Goal: Find specific page/section: Find specific page/section

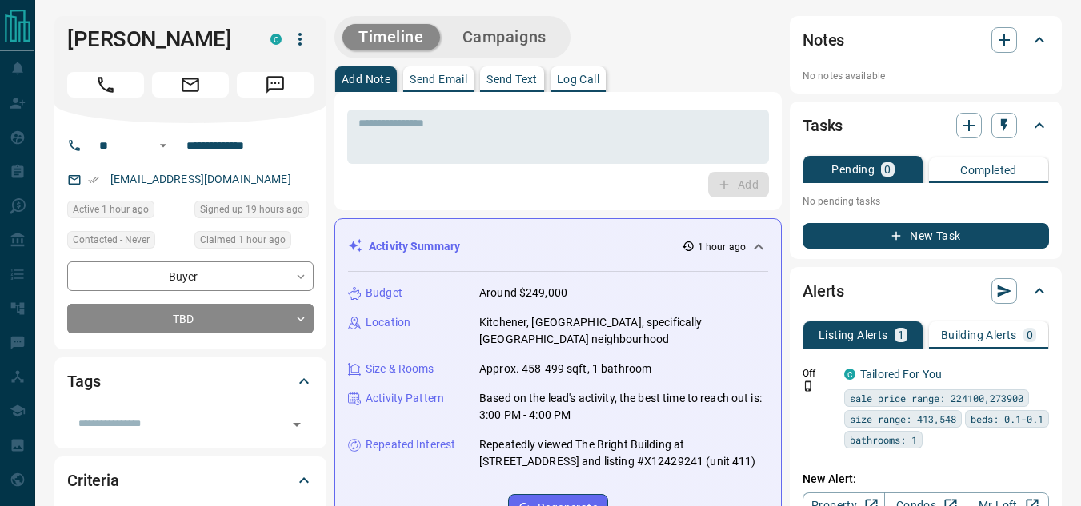
click at [737, 236] on div "Activity Summary 1 hour ago" at bounding box center [558, 247] width 420 height 30
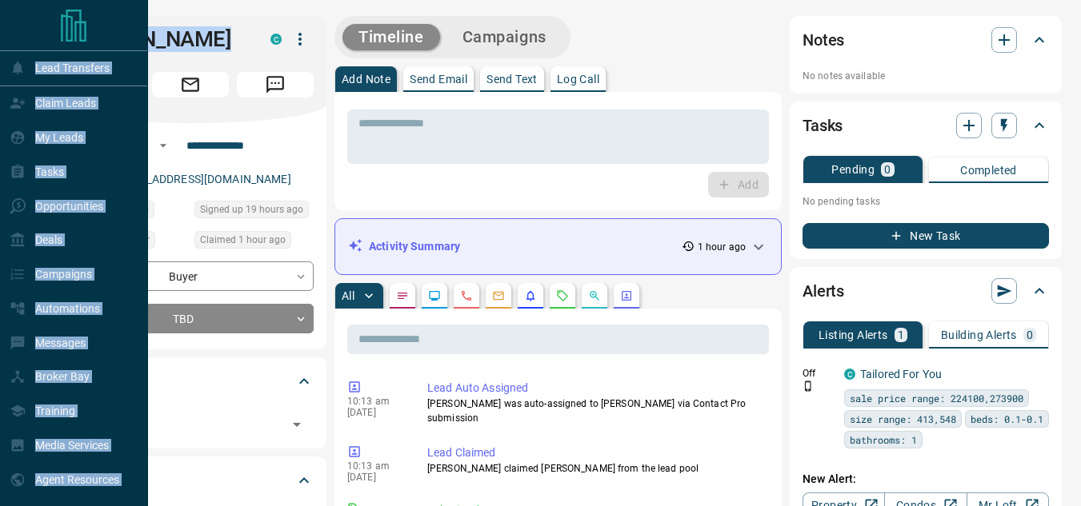
drag, startPoint x: 206, startPoint y: 42, endPoint x: 34, endPoint y: 58, distance: 172.0
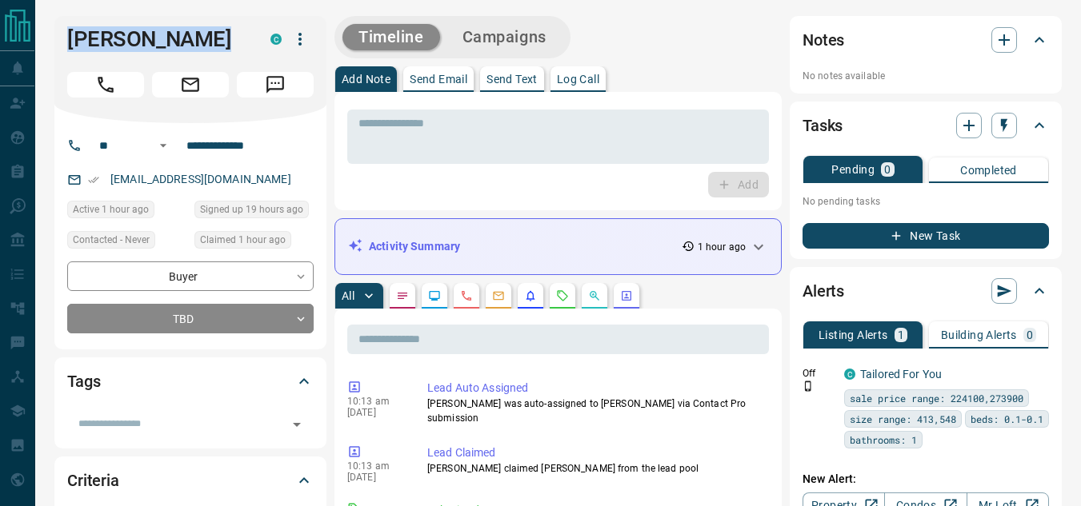
copy div "Lead Transfers Claim Leads My Leads Tasks Opportunities Deals Campaigns Automat…"
drag, startPoint x: 488, startPoint y: 190, endPoint x: 387, endPoint y: 168, distance: 103.3
click at [488, 190] on div "Add" at bounding box center [558, 185] width 422 height 26
drag, startPoint x: 67, startPoint y: 37, endPoint x: 190, endPoint y: 30, distance: 123.4
click at [190, 30] on h1 "Alvin Rosales" at bounding box center [156, 39] width 179 height 26
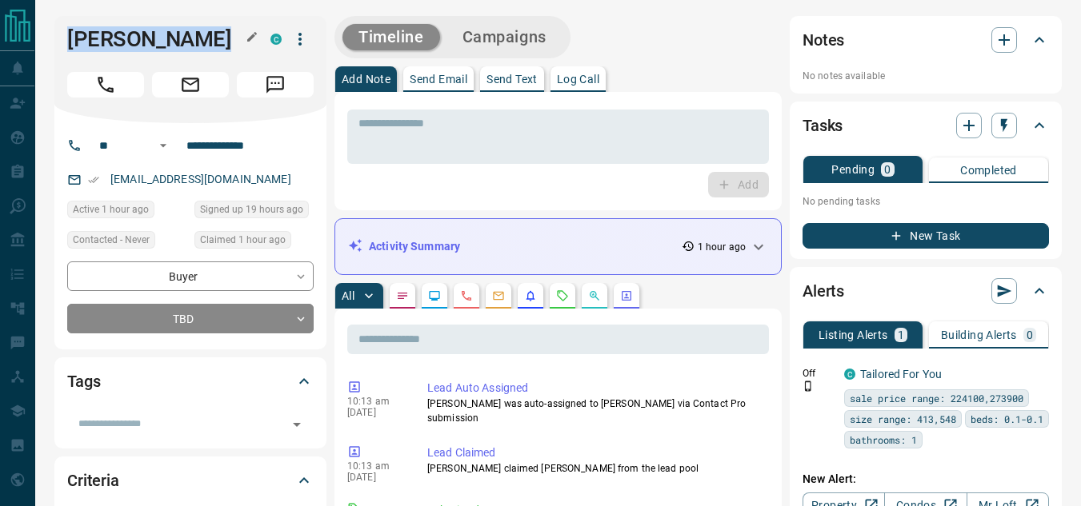
copy h1 "Alvin Rosales"
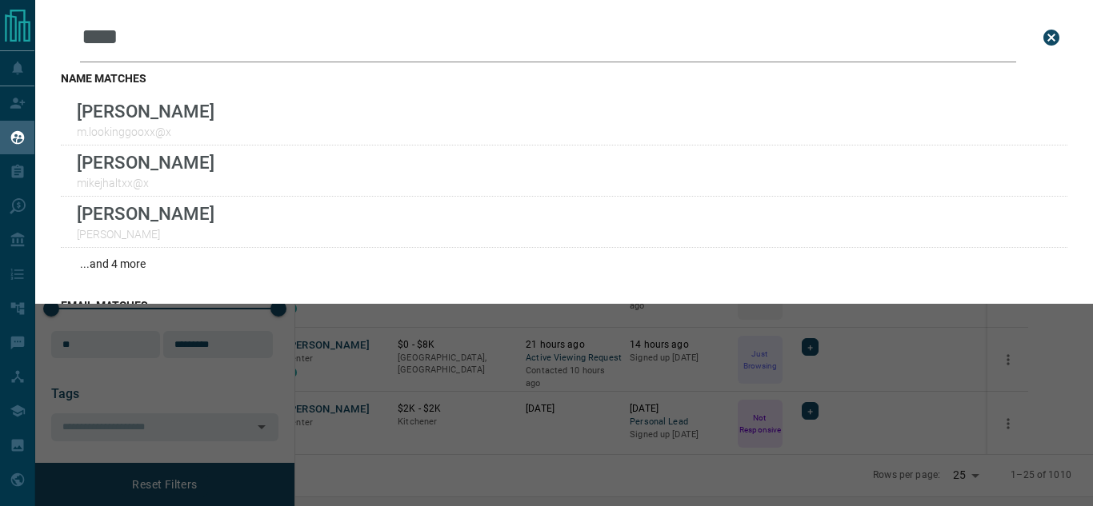
scroll to position [351, 778]
